Goal: Task Accomplishment & Management: Complete application form

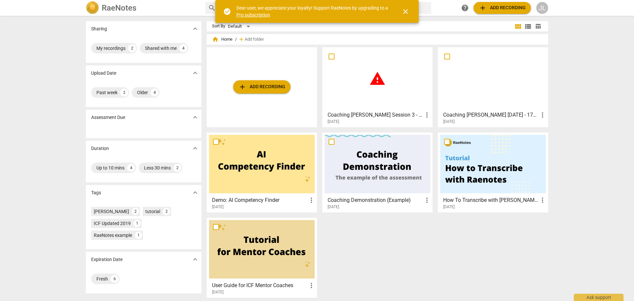
click at [364, 105] on div "warning" at bounding box center [377, 78] width 106 height 58
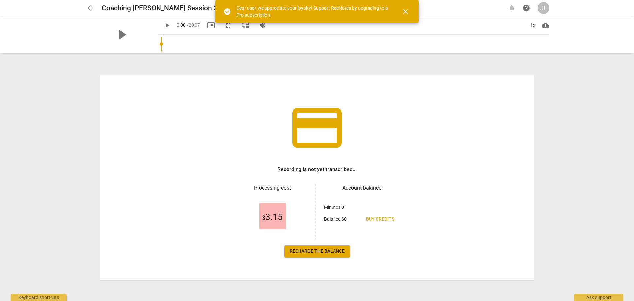
click at [91, 8] on span "arrow_back" at bounding box center [90, 8] width 8 height 8
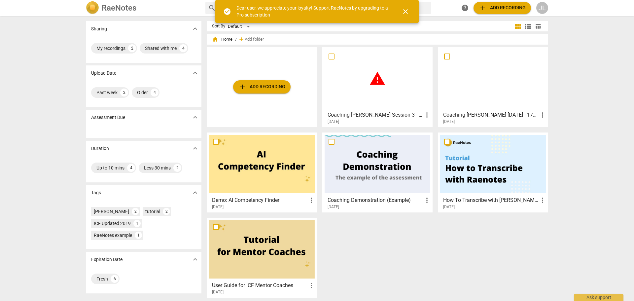
click at [258, 14] on link "Pro subscription" at bounding box center [253, 14] width 34 height 5
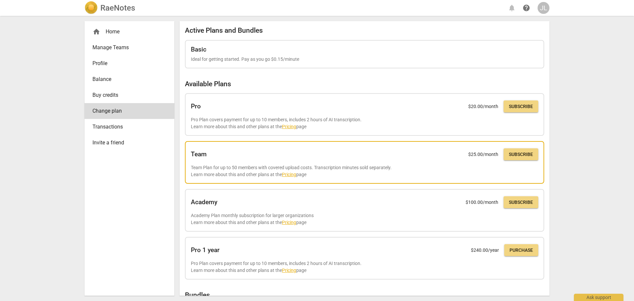
click at [290, 175] on link "Pricing" at bounding box center [289, 174] width 14 height 5
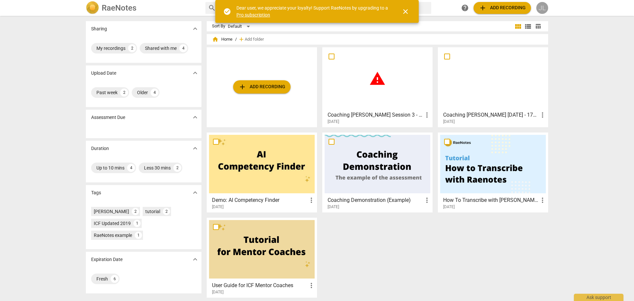
click at [545, 9] on div "JL" at bounding box center [542, 8] width 12 height 12
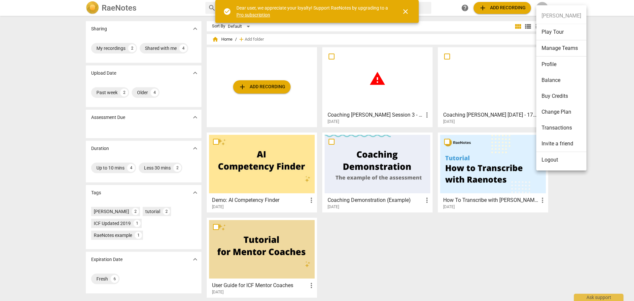
click at [547, 161] on li "Logout" at bounding box center [561, 160] width 50 height 16
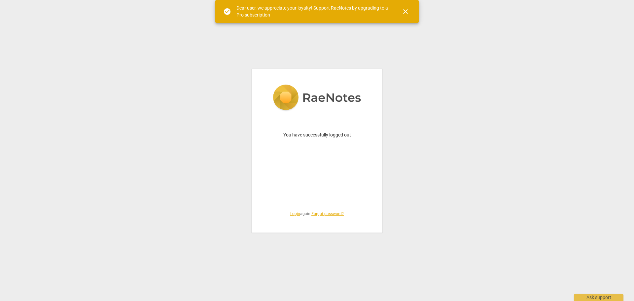
click at [407, 12] on span "close" at bounding box center [405, 12] width 8 height 8
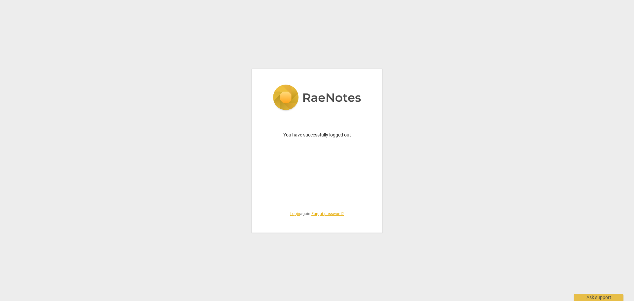
click at [291, 214] on link "Login" at bounding box center [295, 213] width 10 height 5
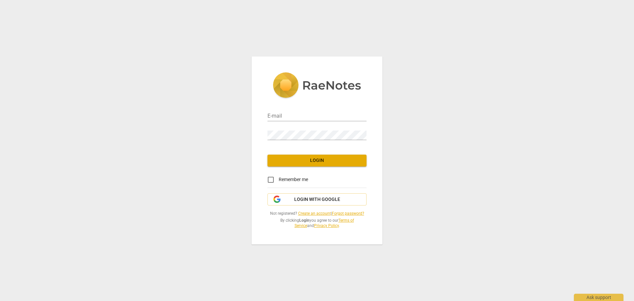
click at [306, 213] on link "Create an account" at bounding box center [314, 213] width 33 height 5
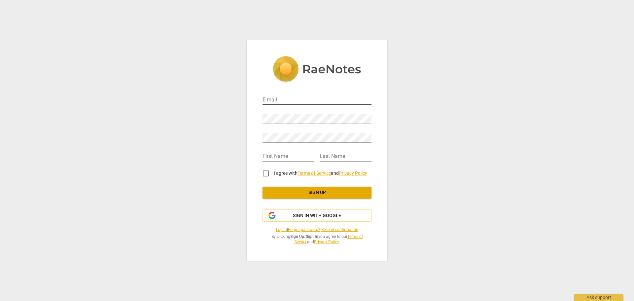
click at [276, 99] on input "email" at bounding box center [316, 100] width 109 height 10
type input "[PERSON_NAME][EMAIL_ADDRESS][DOMAIN_NAME]"
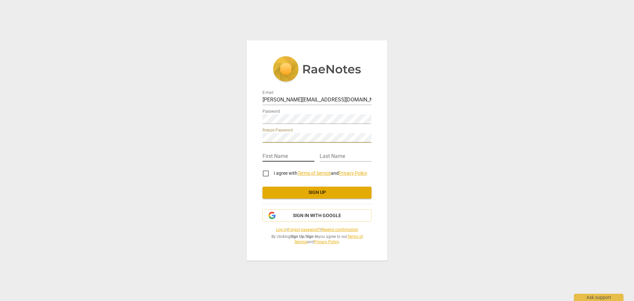
click at [295, 158] on input "text" at bounding box center [288, 157] width 52 height 10
type input "Pablo"
click at [339, 157] on input "text" at bounding box center [345, 157] width 52 height 10
type input "Leites"
click at [251, 179] on div "E-mail Pablo@cotbx.com Password Retype Password First Name Pablo Last Name Leit…" at bounding box center [317, 150] width 141 height 220
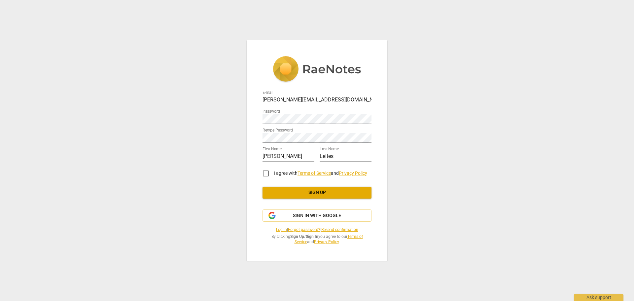
click at [265, 173] on input "I agree with Terms of Service and Privacy Policy" at bounding box center [266, 173] width 16 height 16
checkbox input "true"
click at [306, 193] on span "Sign up" at bounding box center [317, 192] width 98 height 7
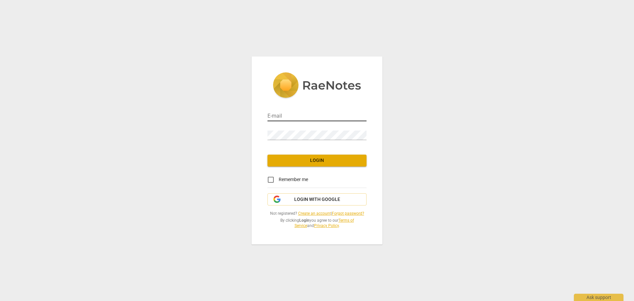
click at [278, 114] on input "email" at bounding box center [316, 117] width 99 height 10
type input "[PERSON_NAME][EMAIL_ADDRESS][DOMAIN_NAME]"
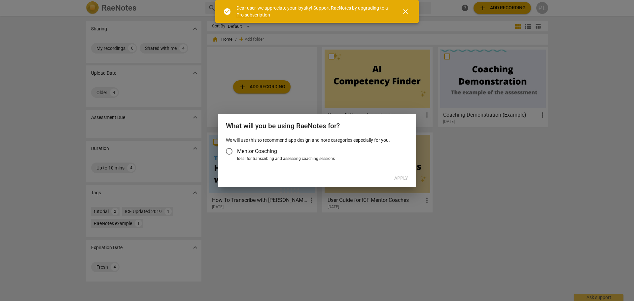
click at [405, 13] on span "close" at bounding box center [405, 12] width 8 height 8
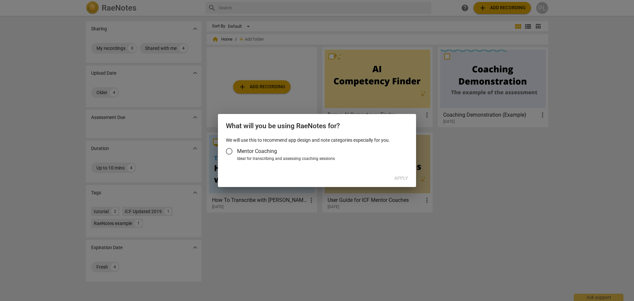
click at [401, 178] on div "Apply" at bounding box center [316, 178] width 195 height 12
click at [238, 148] on span "Mentor Coaching" at bounding box center [257, 151] width 40 height 8
click at [237, 148] on input "Mentor Coaching" at bounding box center [229, 151] width 16 height 16
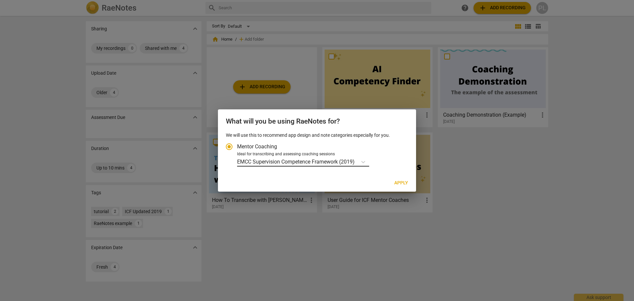
click at [324, 163] on p "EMCC Supervision Competence Framework (2019)" at bounding box center [295, 162] width 117 height 8
click at [0, 0] on input "Ideal for transcribing and assessing coaching sessions EMCC Supervision Compete…" at bounding box center [0, 0] width 0 height 0
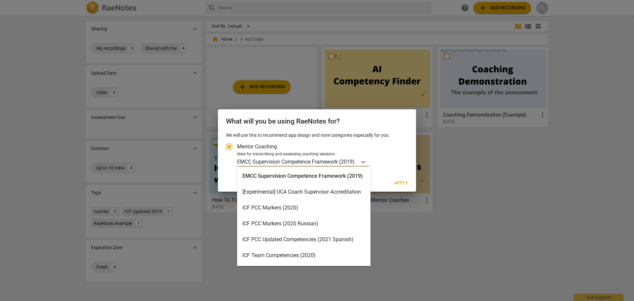
click at [304, 209] on div "ICF PCC Markers (2020)" at bounding box center [303, 208] width 133 height 16
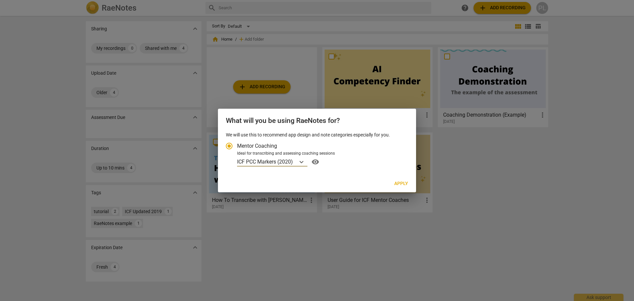
click at [399, 184] on span "Apply" at bounding box center [401, 183] width 14 height 7
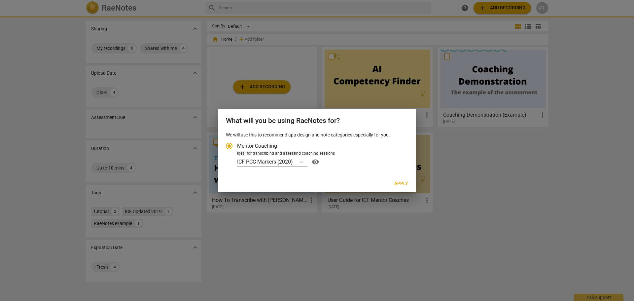
radio input "false"
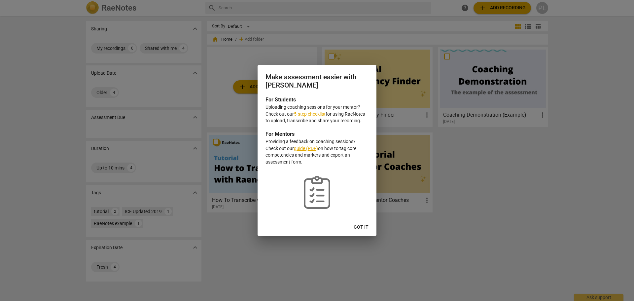
click at [359, 225] on span "Got it" at bounding box center [360, 227] width 15 height 7
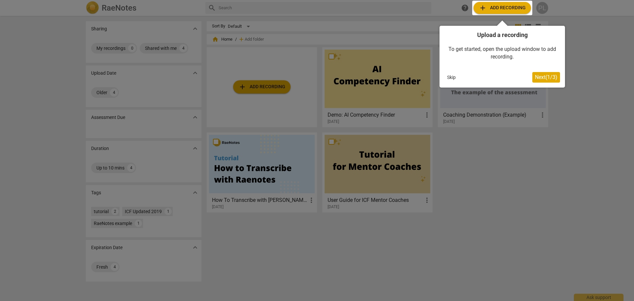
click at [547, 78] on span "Next ( 1 / 3 )" at bounding box center [546, 77] width 22 height 6
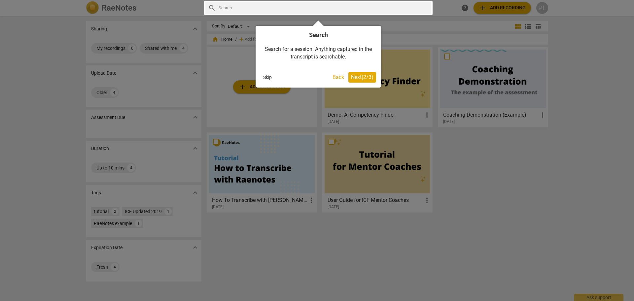
click at [361, 78] on span "Next ( 2 / 3 )" at bounding box center [362, 77] width 22 height 6
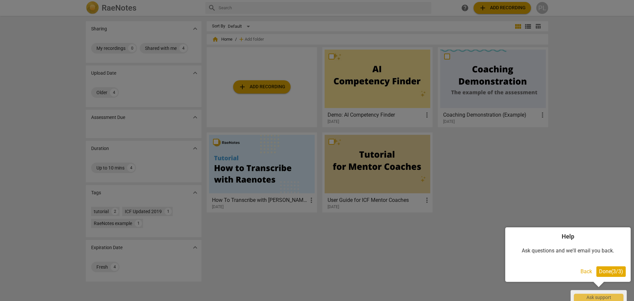
click at [612, 272] on span "Done ( 3 / 3 )" at bounding box center [611, 271] width 24 height 6
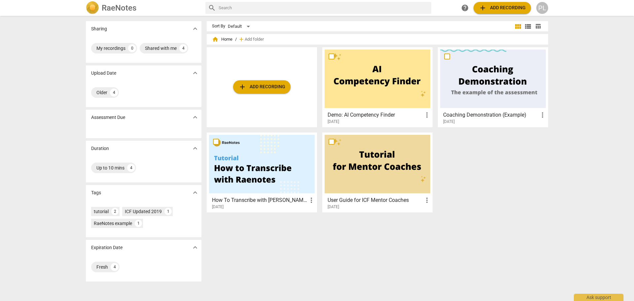
click at [253, 172] on div at bounding box center [262, 164] width 106 height 58
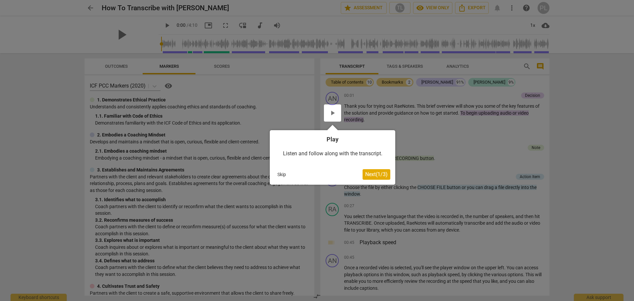
click at [371, 176] on span "Next ( 1 / 3 )" at bounding box center [376, 174] width 22 height 6
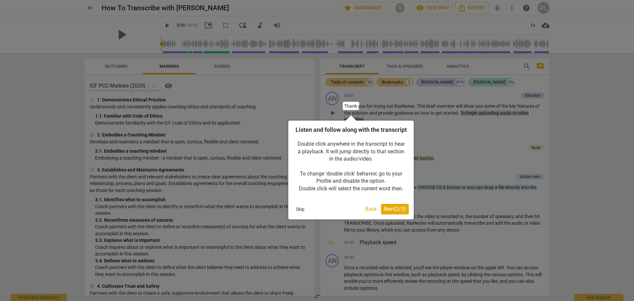
click at [390, 212] on span "Next ( 2 / 3 )" at bounding box center [394, 209] width 22 height 6
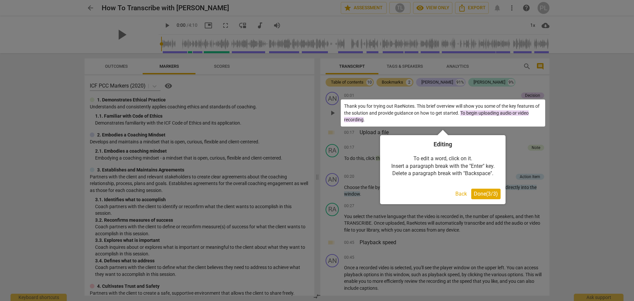
click at [490, 196] on span "Done ( 3 / 3 )" at bounding box center [486, 193] width 24 height 6
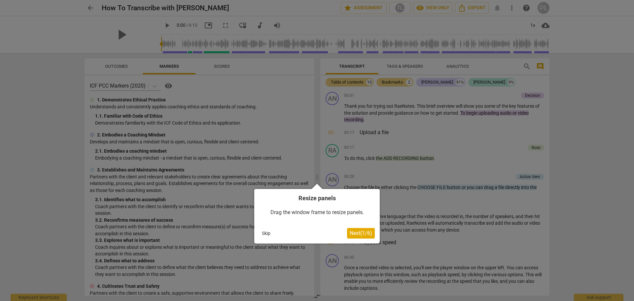
click at [357, 234] on span "Next ( 1 / 6 )" at bounding box center [360, 233] width 22 height 6
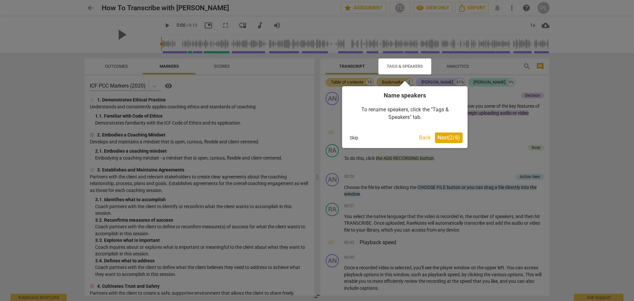
click at [452, 139] on span "Next ( 2 / 6 )" at bounding box center [448, 137] width 22 height 6
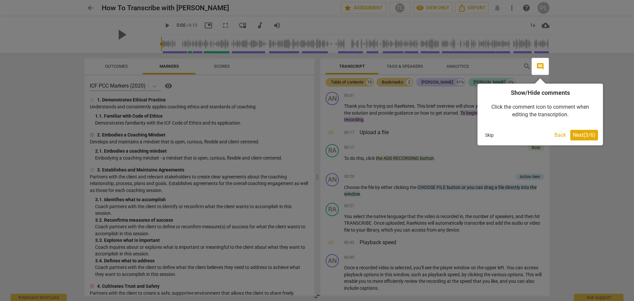
click at [582, 134] on span "Next ( 3 / 6 )" at bounding box center [584, 135] width 22 height 6
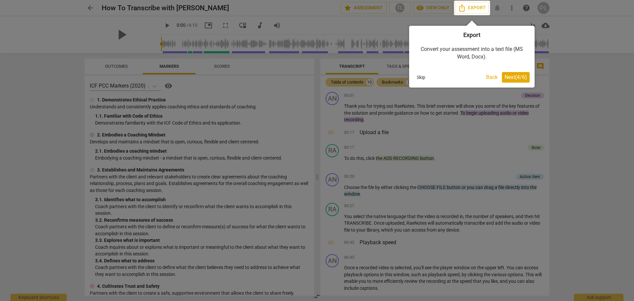
click at [517, 77] on span "Next ( 4 / 6 )" at bounding box center [515, 77] width 22 height 6
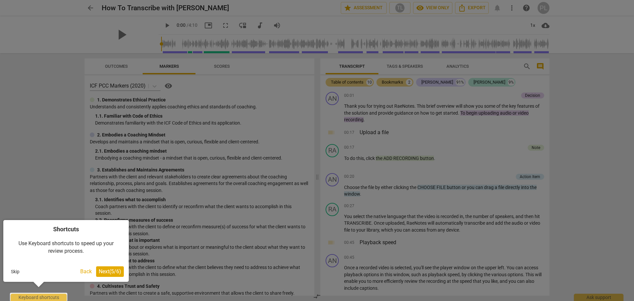
click at [113, 273] on span "Next ( 5 / 6 )" at bounding box center [110, 271] width 22 height 6
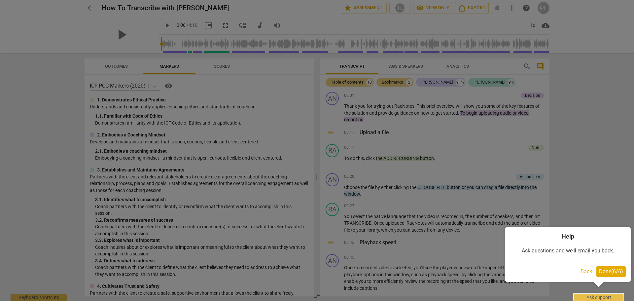
click at [610, 271] on span "Done ( 6 / 6 )" at bounding box center [611, 271] width 24 height 6
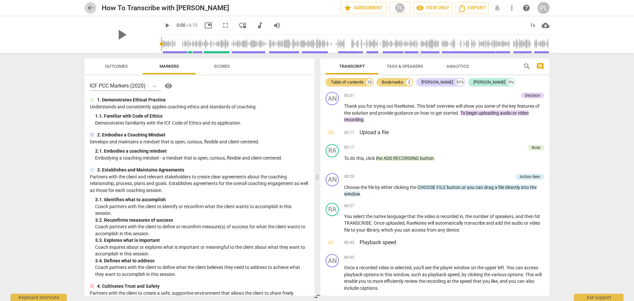
click at [89, 8] on span "arrow_back" at bounding box center [90, 8] width 8 height 8
